Goal: Task Accomplishment & Management: Manage account settings

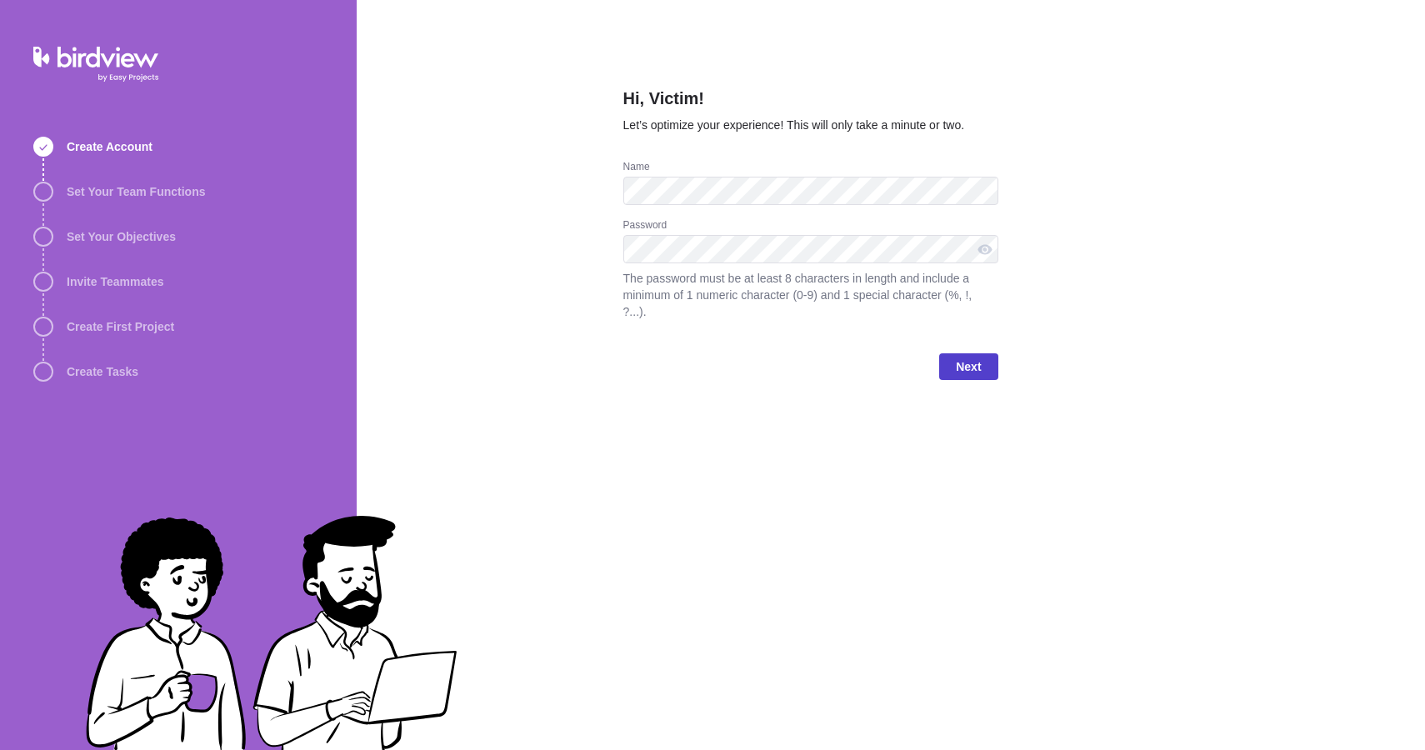
click at [976, 371] on span "Next" at bounding box center [968, 367] width 25 height 20
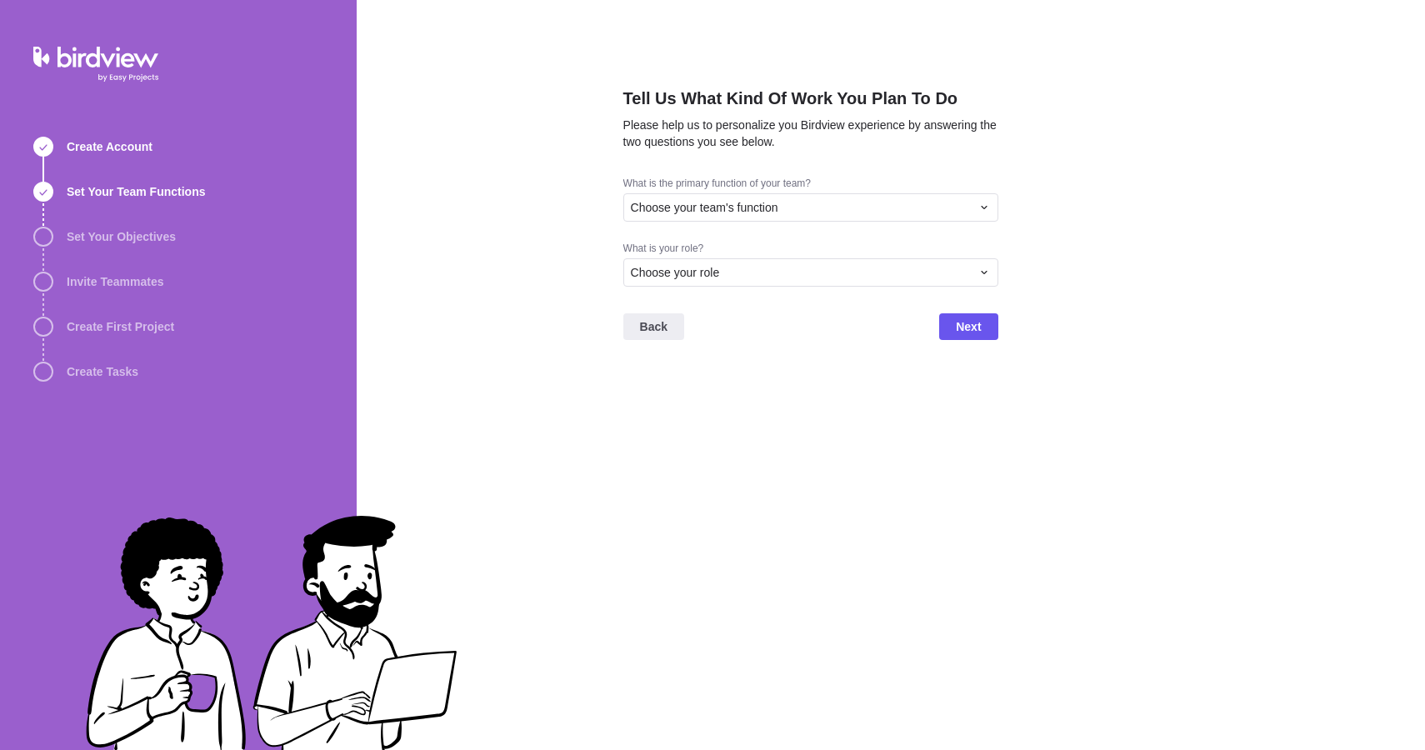
click at [885, 255] on div "What is your role?" at bounding box center [810, 250] width 375 height 17
click at [878, 266] on div "Choose your role" at bounding box center [801, 272] width 340 height 17
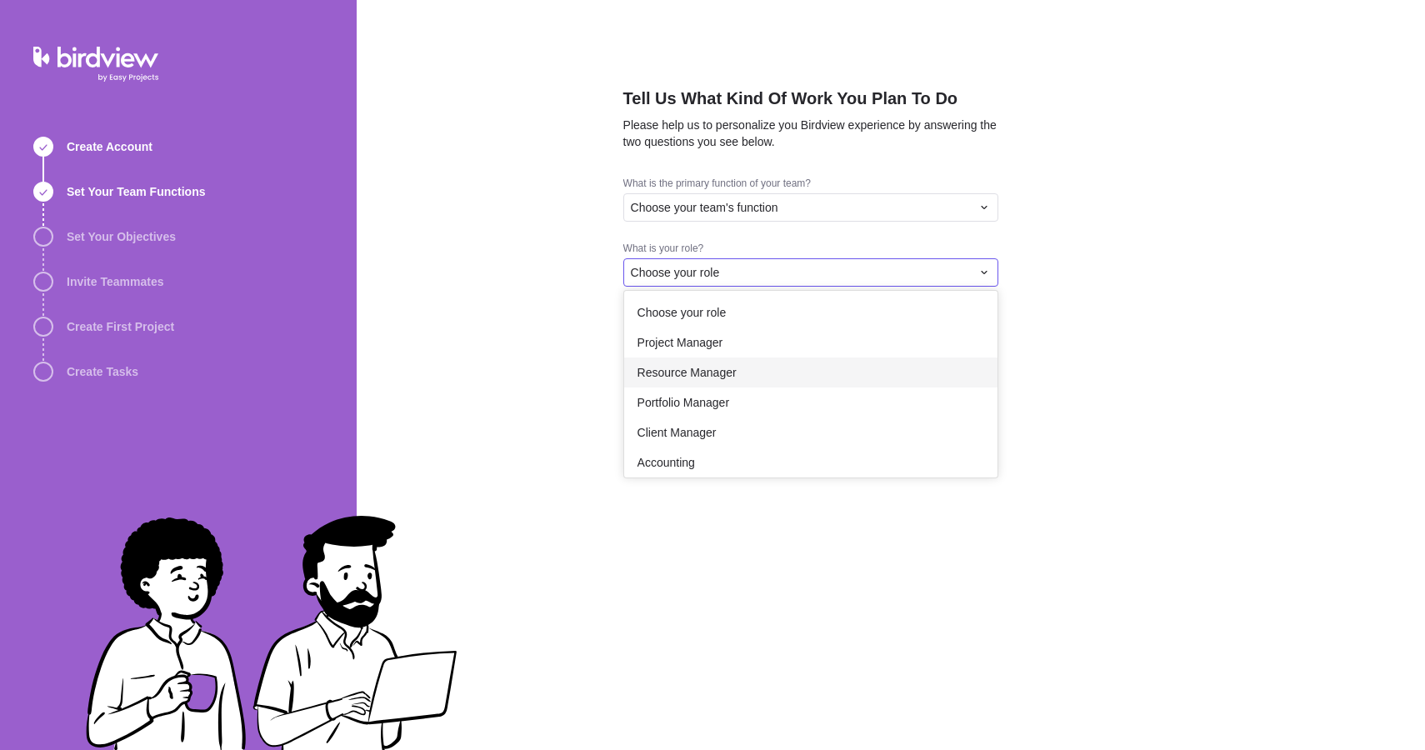
click at [826, 365] on div "Resource Manager" at bounding box center [810, 372] width 373 height 30
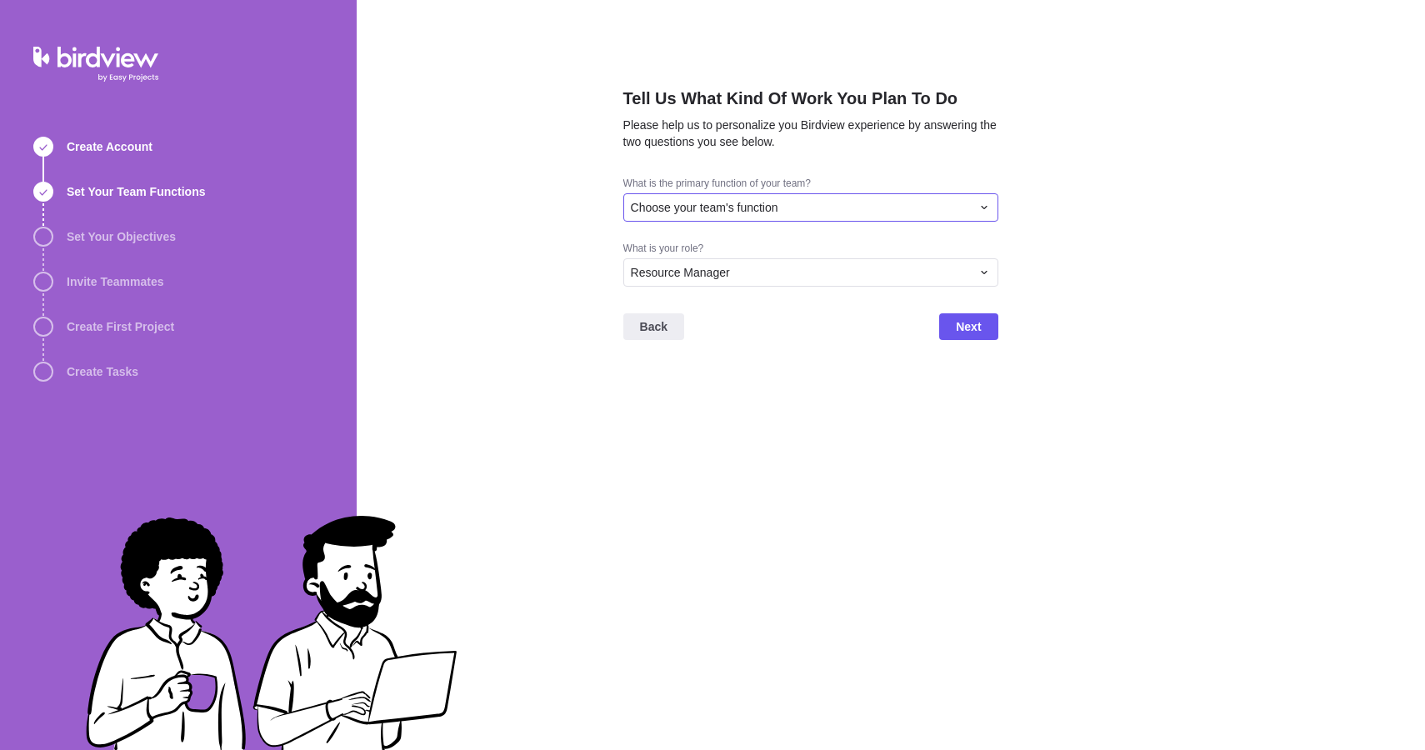
click at [925, 208] on div "Choose your team's function" at bounding box center [801, 207] width 340 height 17
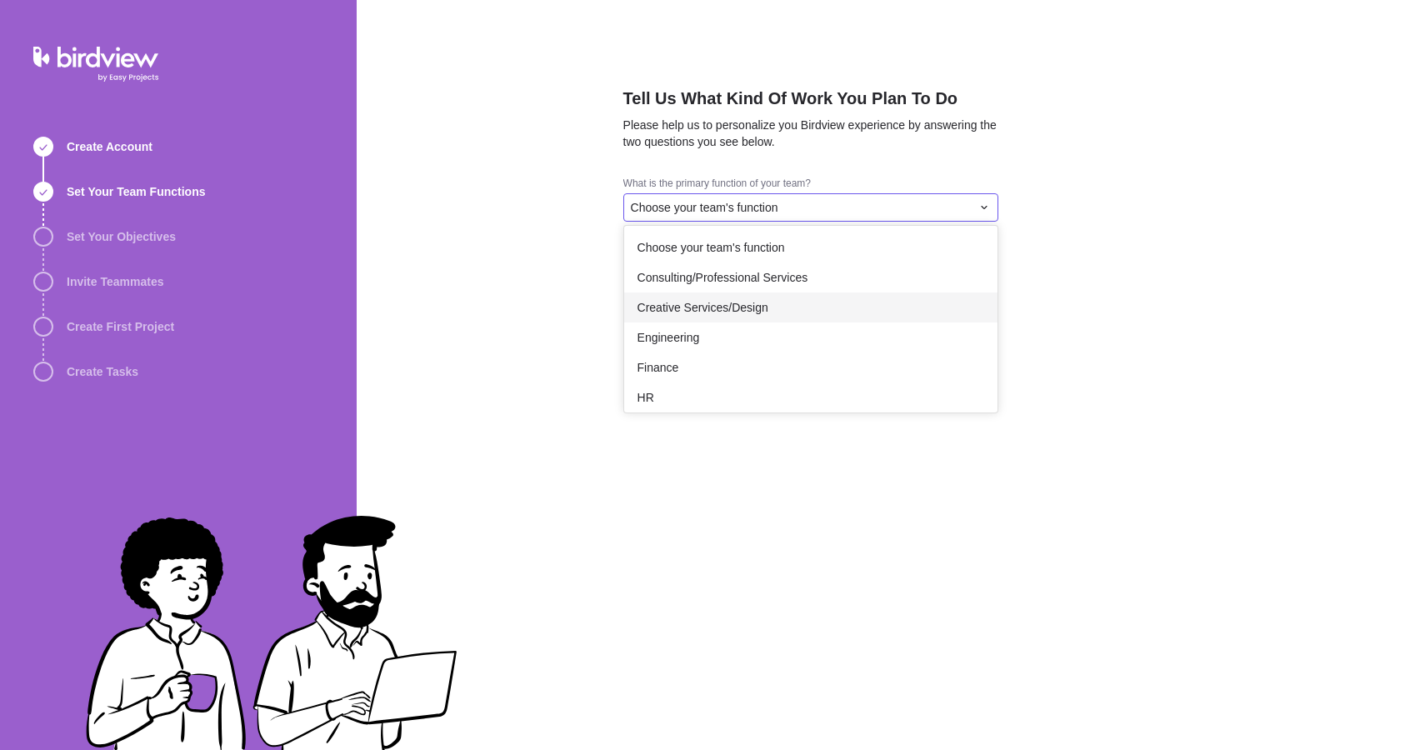
click at [835, 312] on div "Creative Services/Design" at bounding box center [810, 307] width 373 height 30
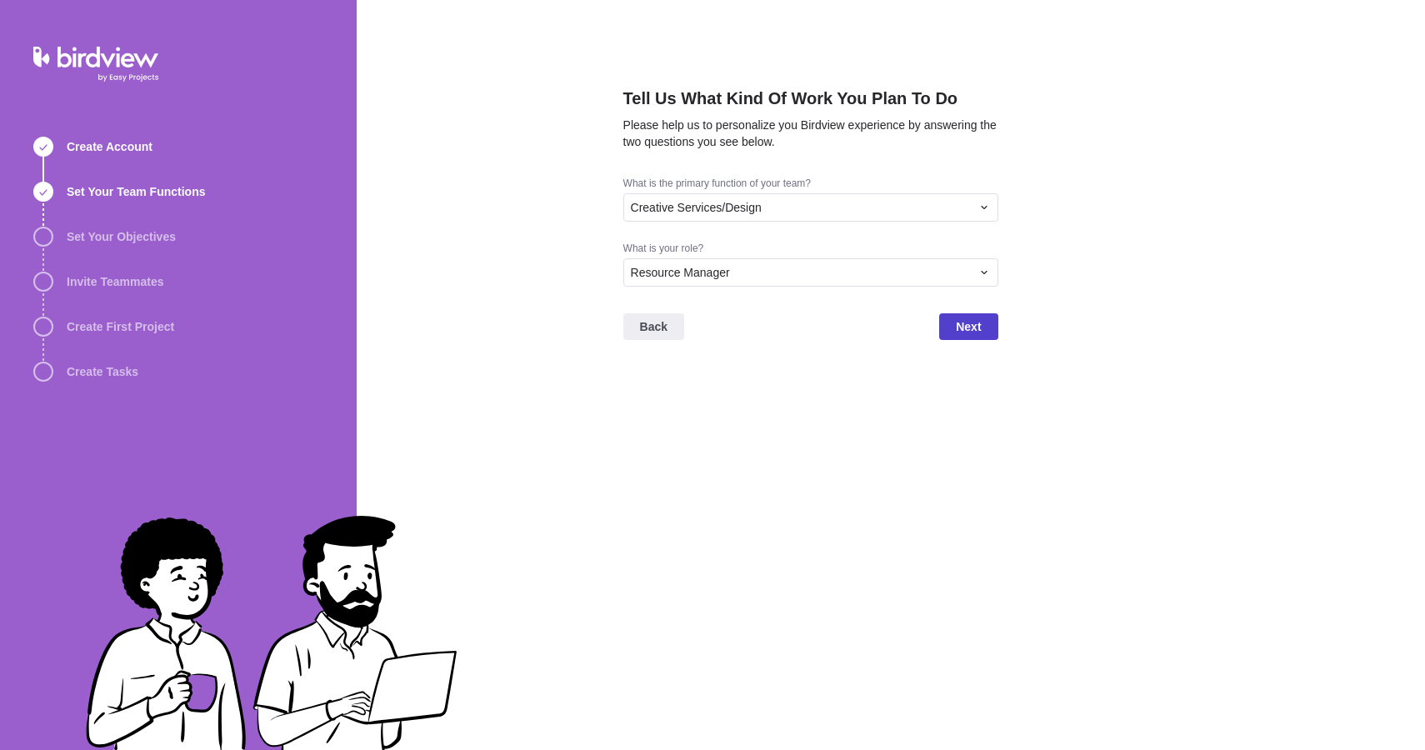
click at [956, 320] on span "Next" at bounding box center [968, 327] width 25 height 20
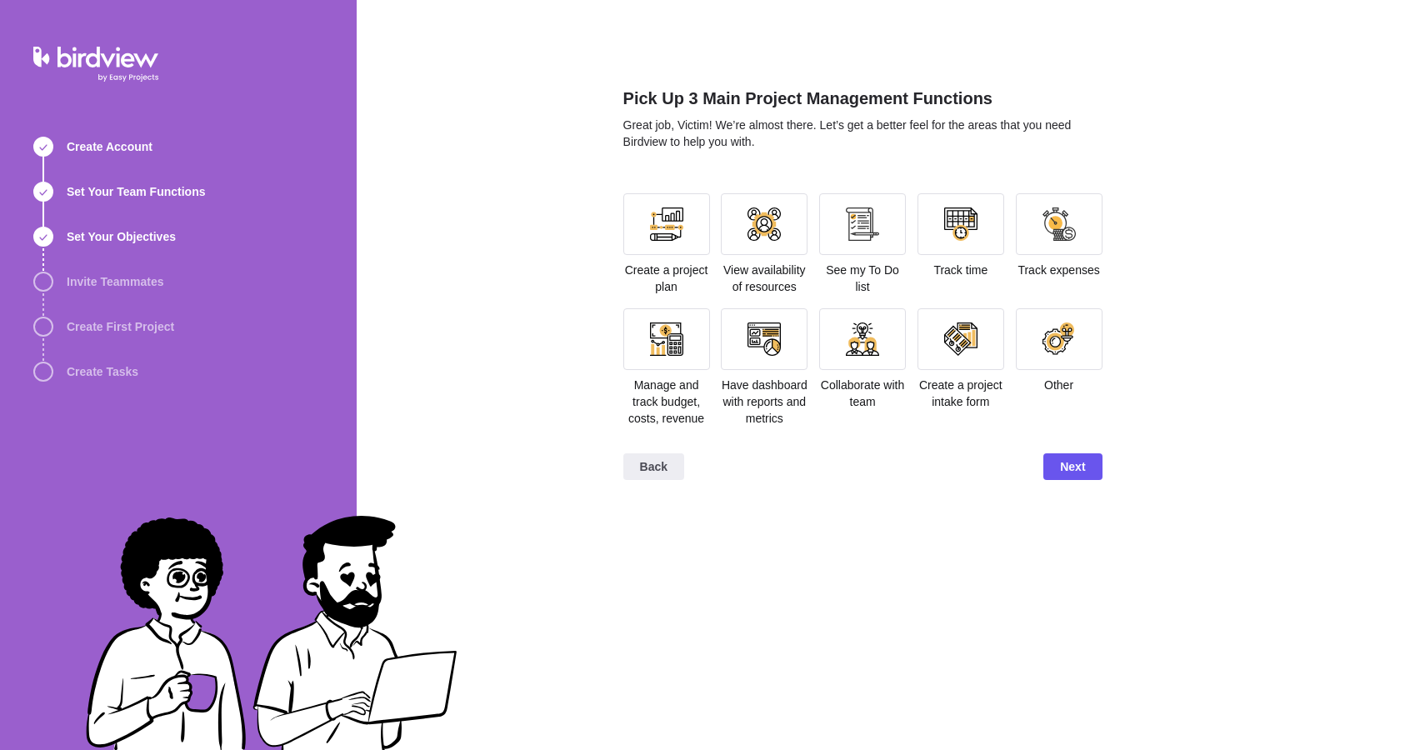
click at [893, 275] on span "See my To Do list" at bounding box center [862, 278] width 73 height 30
click at [1064, 354] on div at bounding box center [1058, 338] width 33 height 33
click at [981, 354] on div at bounding box center [960, 339] width 87 height 62
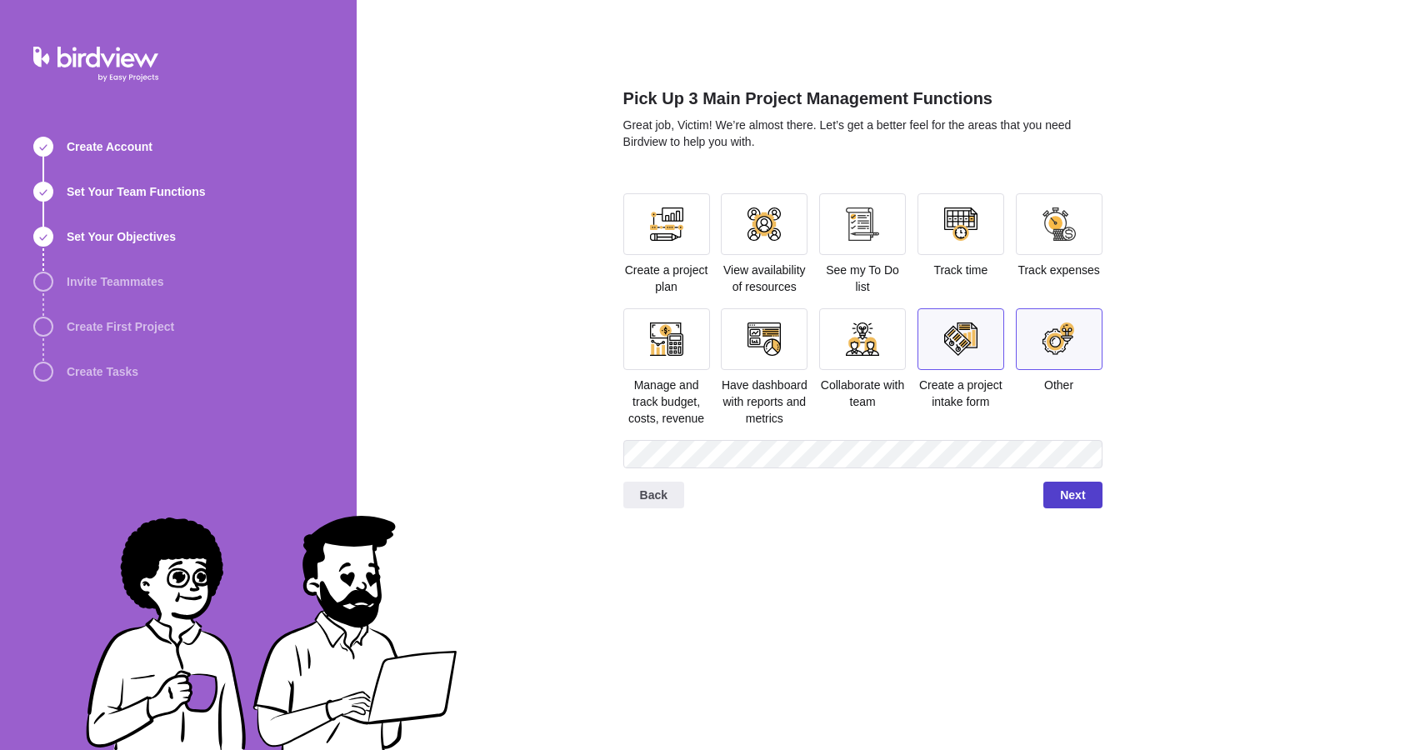
click at [1066, 505] on span "Next" at bounding box center [1072, 495] width 25 height 20
click at [1080, 508] on span "Next" at bounding box center [1072, 495] width 58 height 27
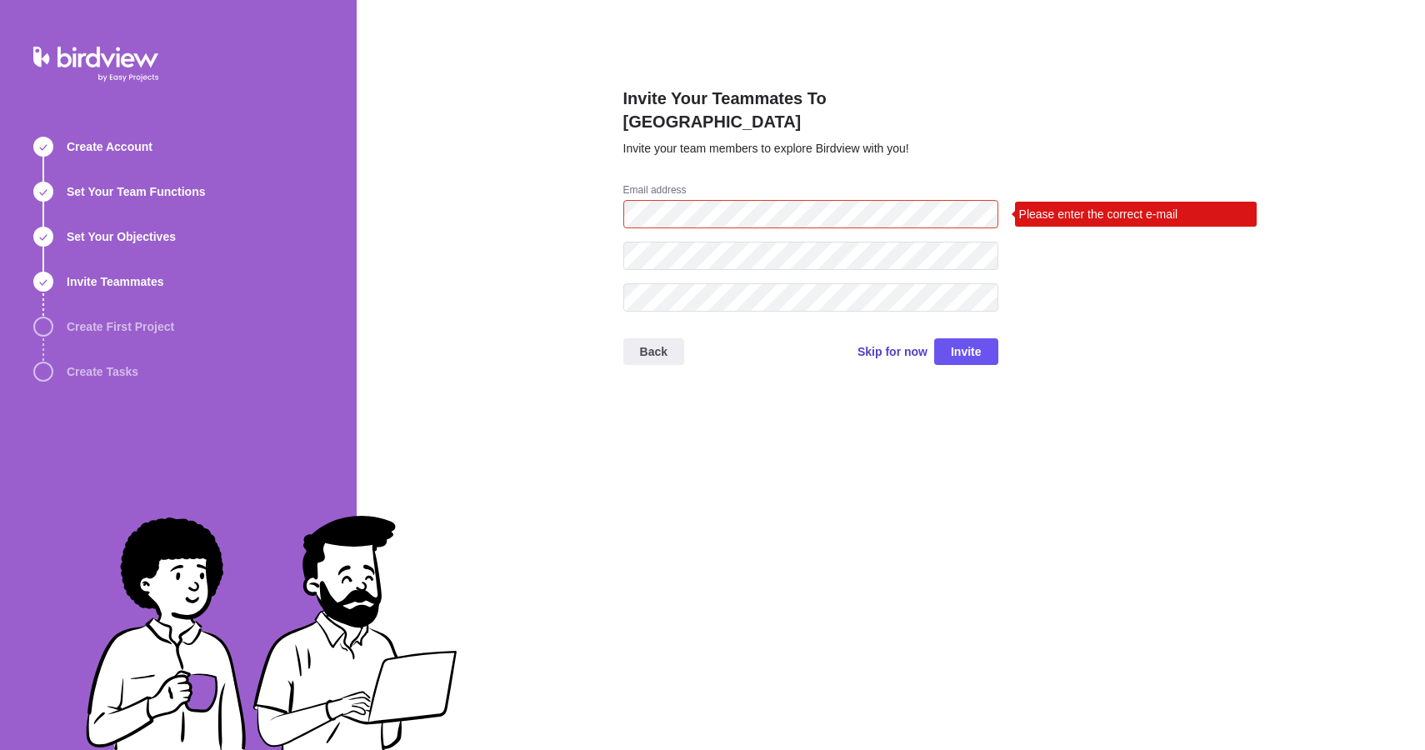
click at [909, 343] on span "Skip for now" at bounding box center [892, 351] width 70 height 17
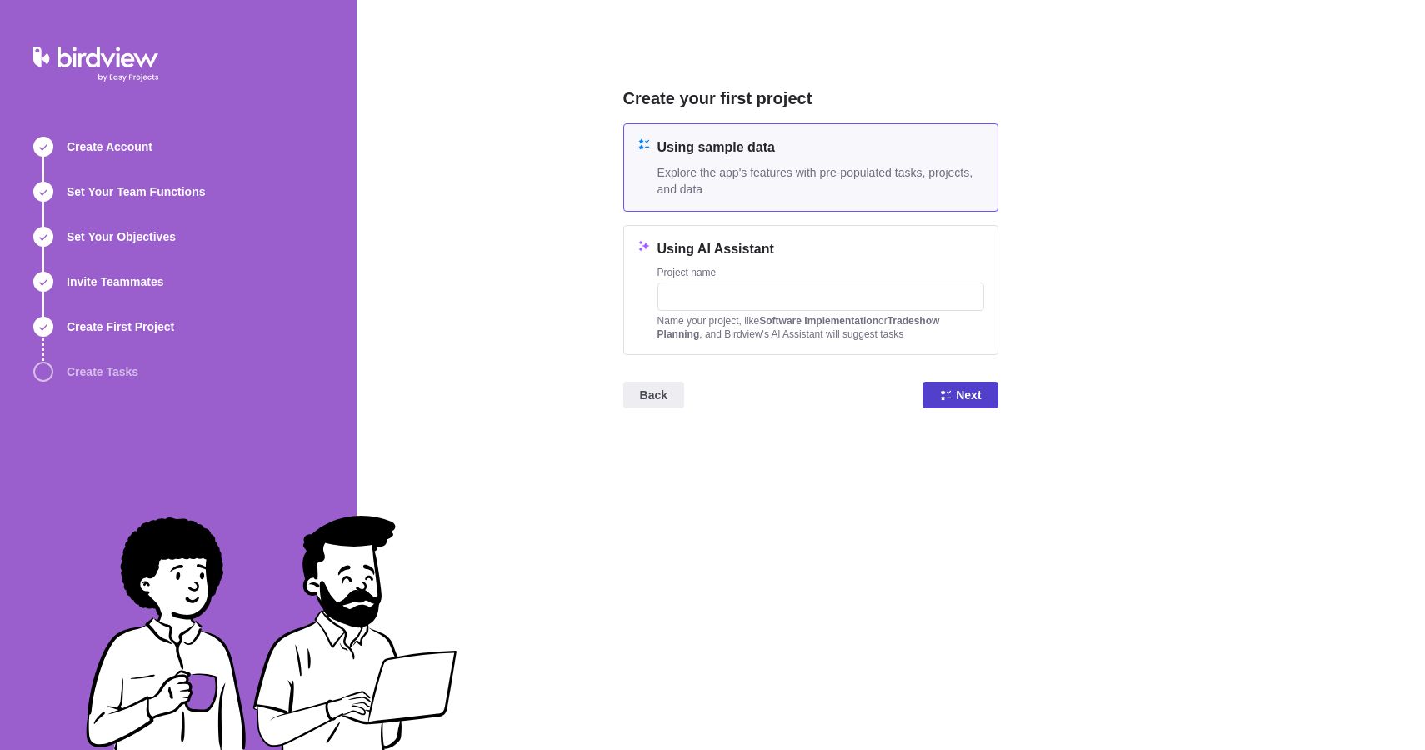
click at [956, 392] on span "Next" at bounding box center [968, 395] width 25 height 20
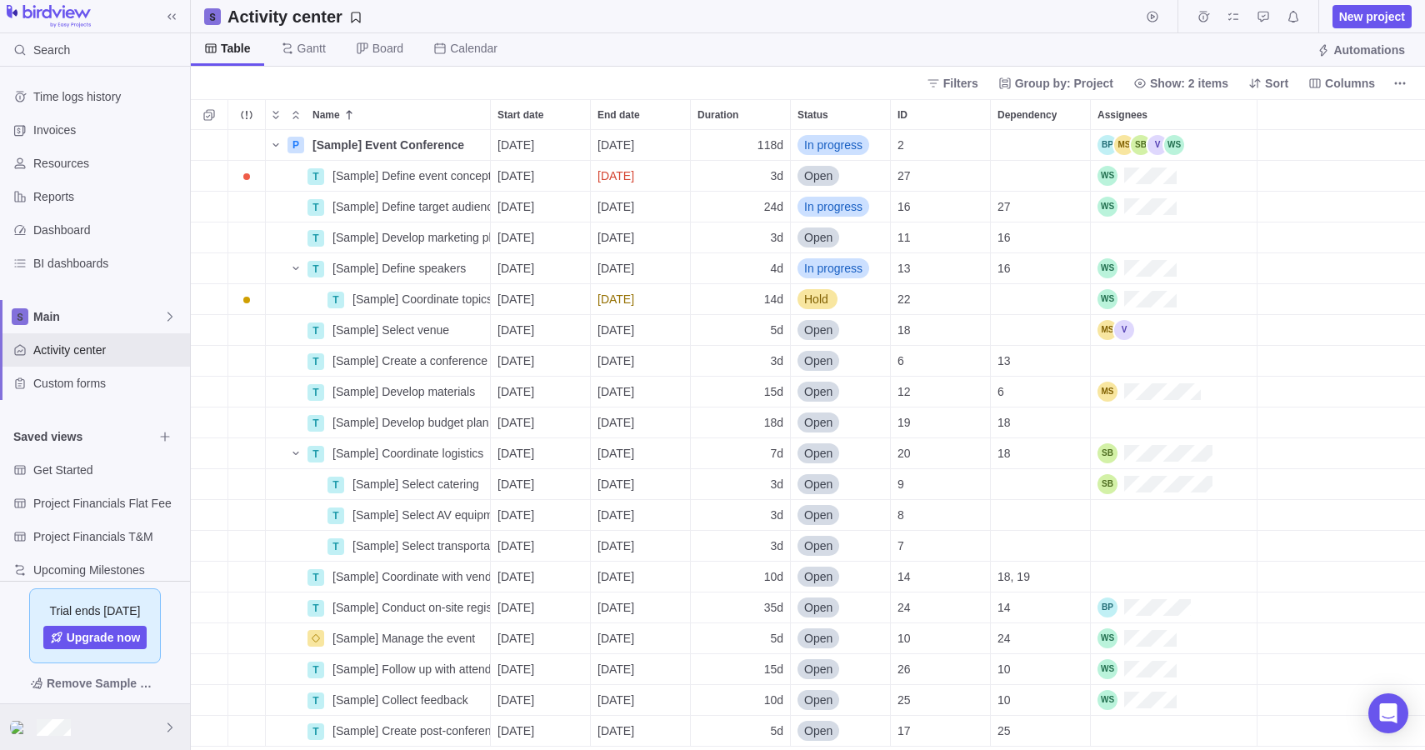
scroll to position [1, 1]
click at [139, 727] on div at bounding box center [95, 727] width 190 height 46
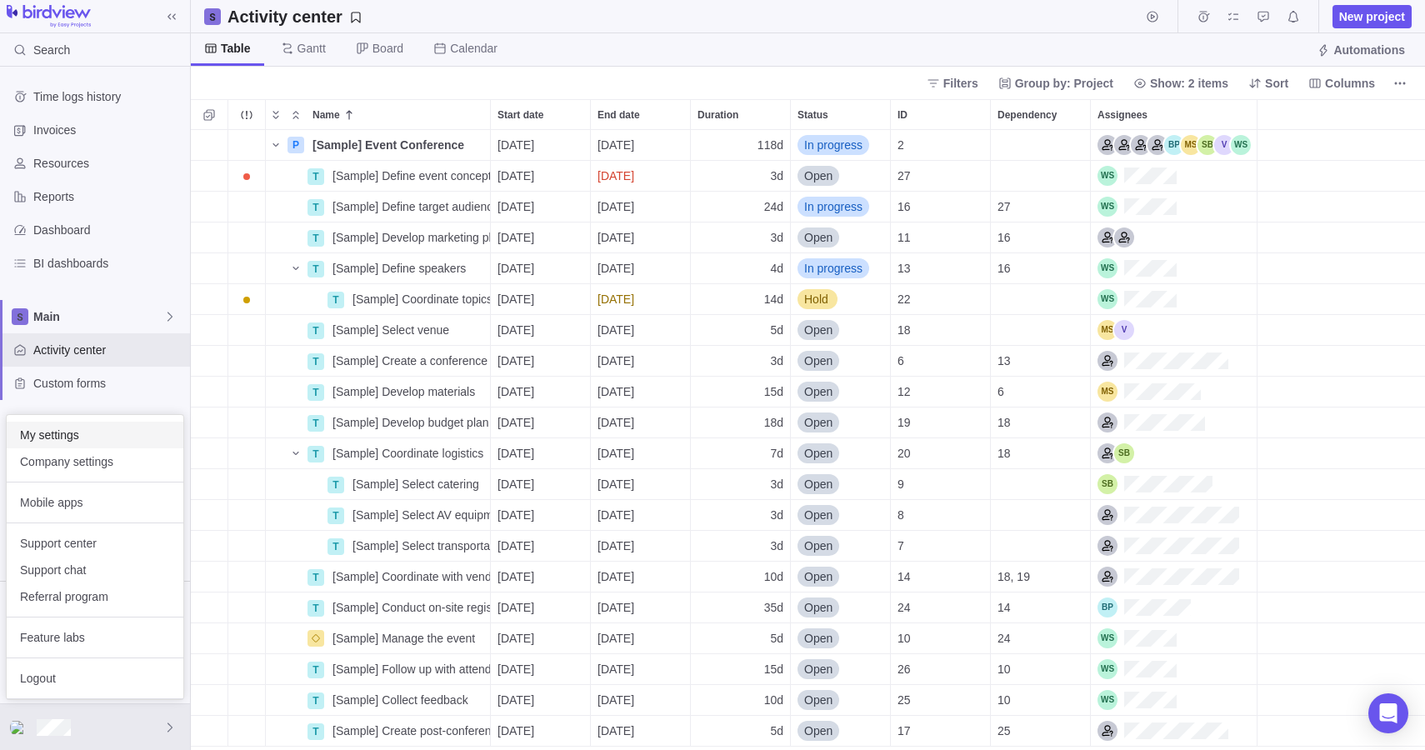
click at [91, 433] on span "My settings" at bounding box center [95, 435] width 150 height 17
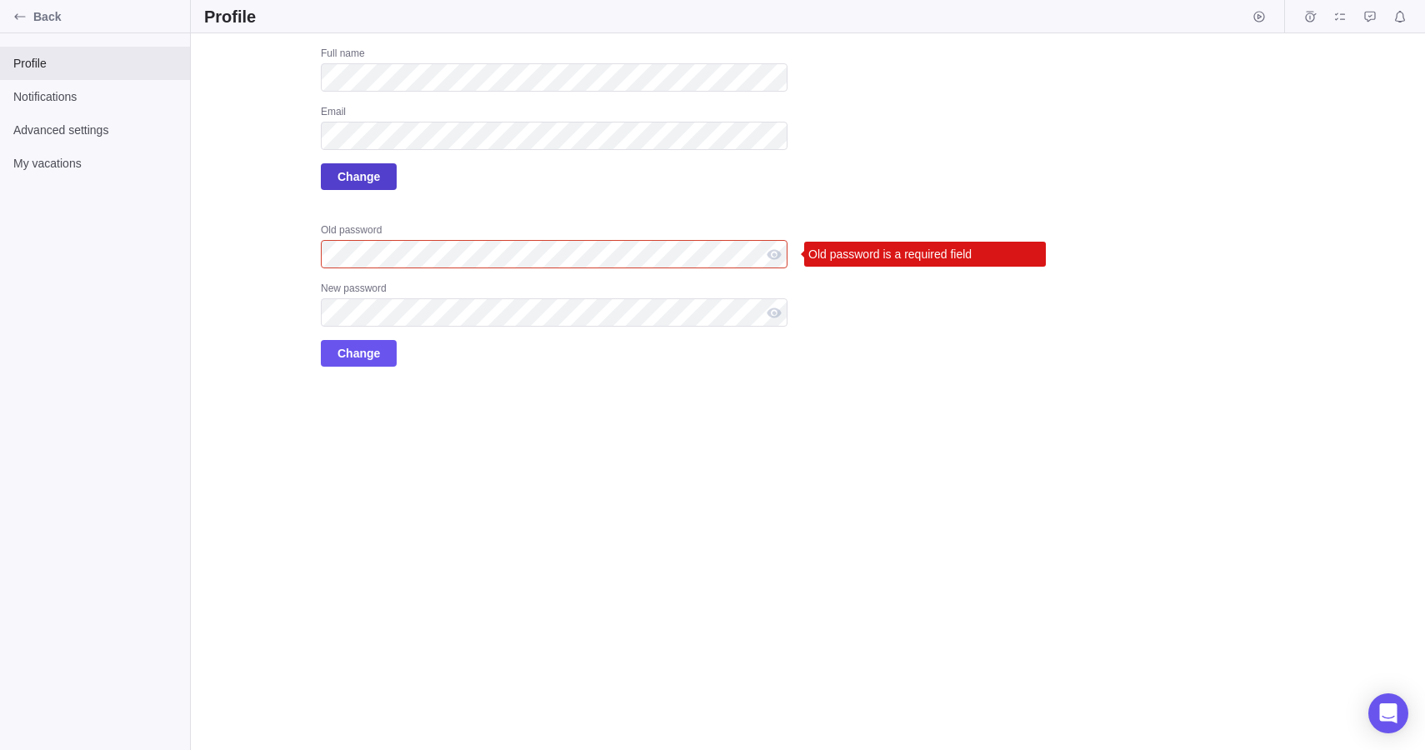
click at [356, 176] on span "Change" at bounding box center [358, 177] width 42 height 20
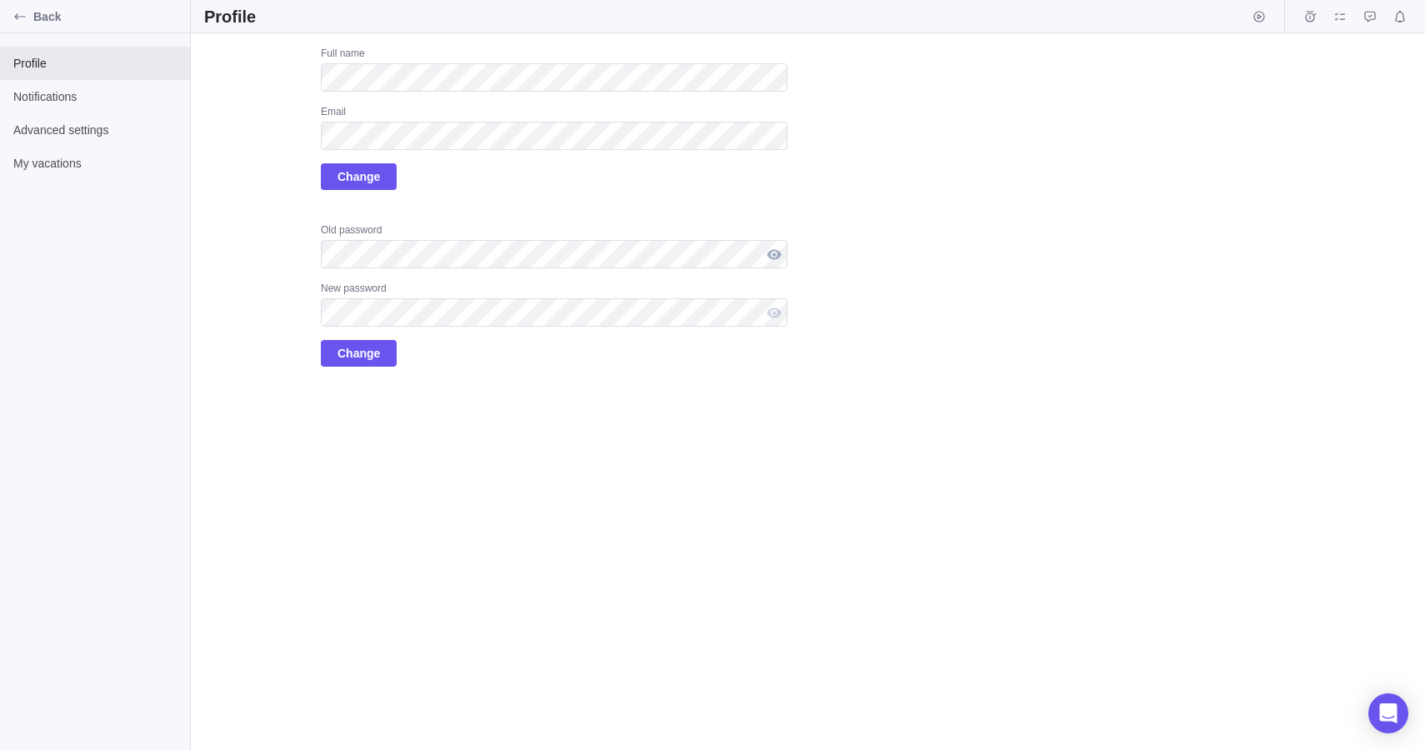
click at [778, 247] on div at bounding box center [774, 254] width 27 height 28
click at [340, 352] on span "Change" at bounding box center [358, 353] width 42 height 20
click at [391, 178] on span "Change" at bounding box center [359, 176] width 76 height 27
click at [561, 193] on div "Full name Email Change Old password New password Change" at bounding box center [554, 207] width 467 height 320
